Goal: Contribute content: Add original content to the website for others to see

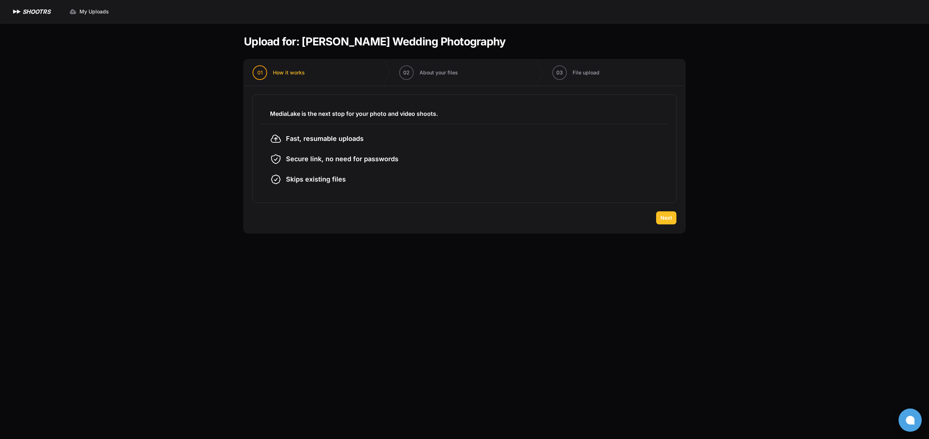
click at [666, 220] on span "Next" at bounding box center [666, 217] width 12 height 7
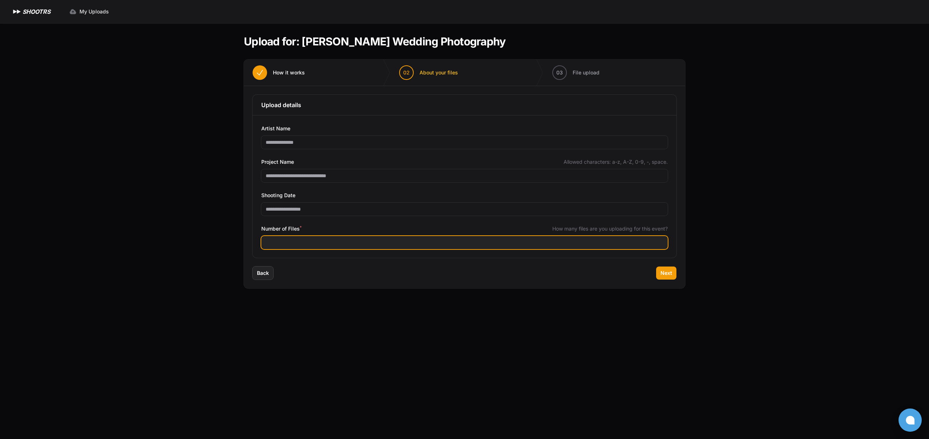
click at [304, 241] on input "Number of Files *" at bounding box center [464, 242] width 406 height 13
type input "****"
click at [672, 272] on button "Next" at bounding box center [666, 272] width 20 height 13
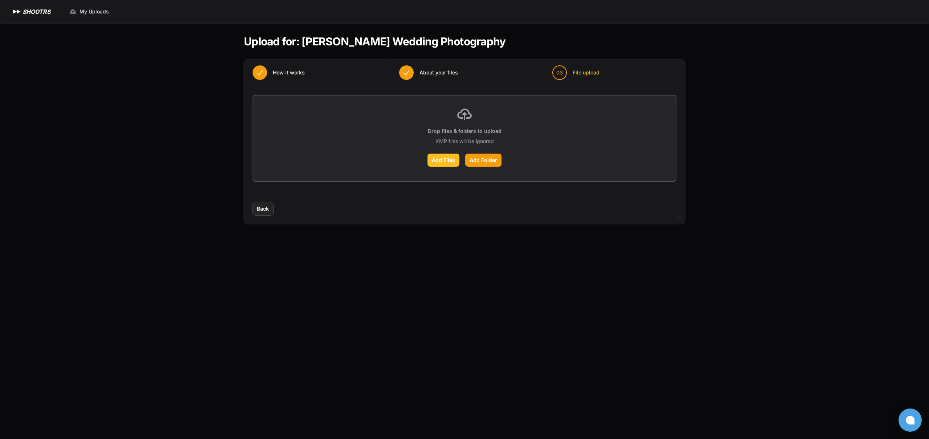
click at [444, 162] on label "Add Files" at bounding box center [443, 159] width 32 height 13
click at [0, 0] on input "Add Files" at bounding box center [0, 0] width 0 height 0
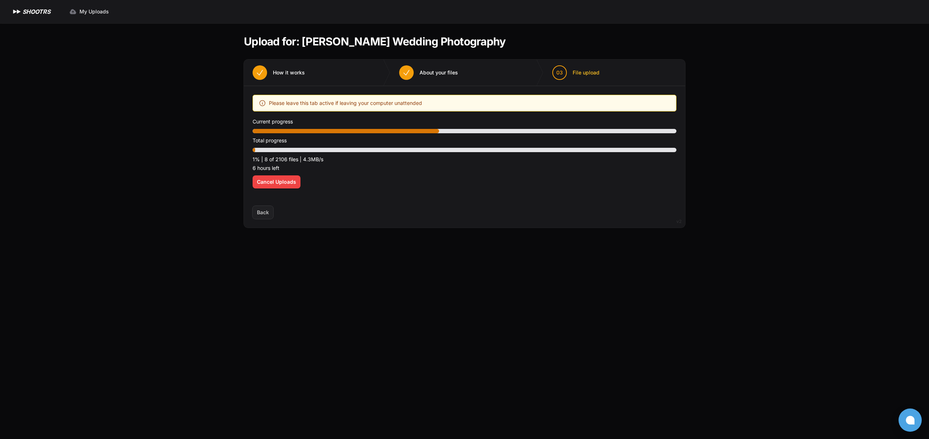
click at [188, 148] on div "Expand sidebar Collapse sidebar SHOOTRS SHOOTRS My Uploads" at bounding box center [464, 219] width 929 height 439
